Goal: Information Seeking & Learning: Learn about a topic

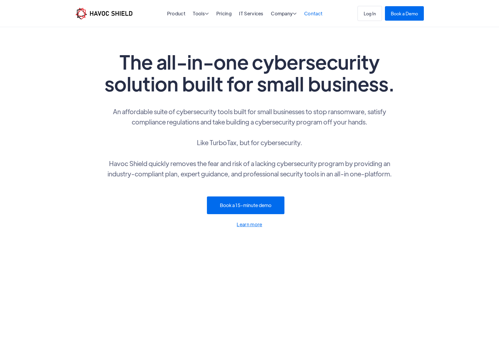
click at [316, 11] on link "Contact" at bounding box center [313, 13] width 18 height 6
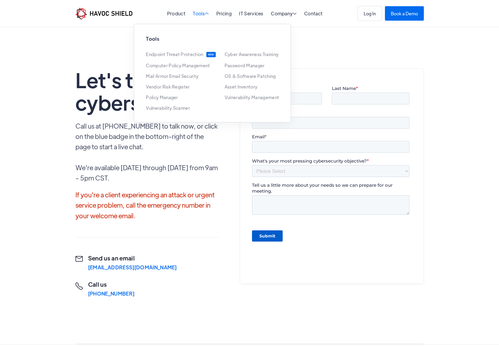
click at [206, 13] on span "" at bounding box center [207, 13] width 4 height 5
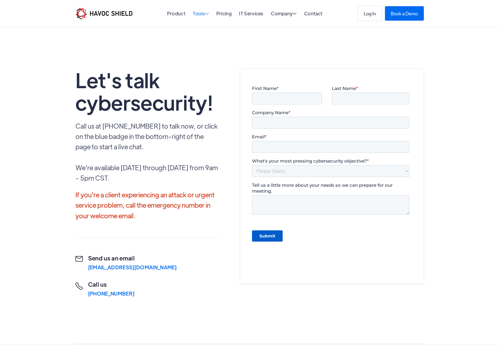
click at [206, 13] on span "" at bounding box center [207, 13] width 4 height 5
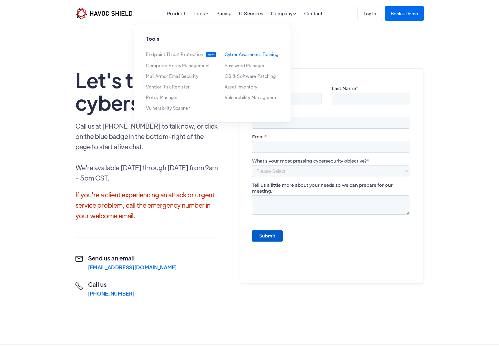
click at [248, 55] on link "Cyber Awareness Training" at bounding box center [252, 54] width 54 height 5
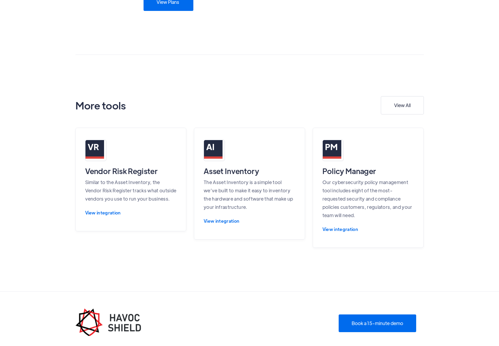
scroll to position [559, 0]
